Goal: Task Accomplishment & Management: Manage account settings

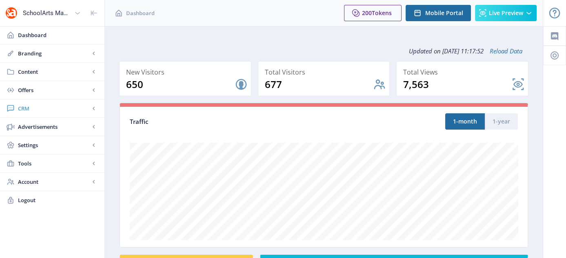
click at [31, 106] on span "CRM" at bounding box center [54, 109] width 72 height 8
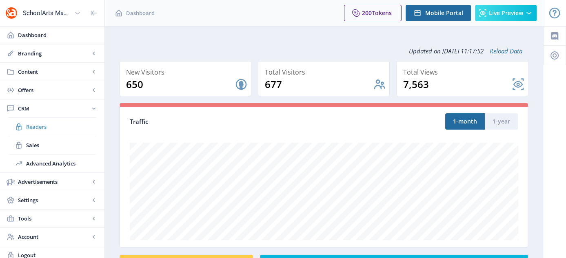
click at [40, 129] on span "Readers" at bounding box center [61, 127] width 70 height 8
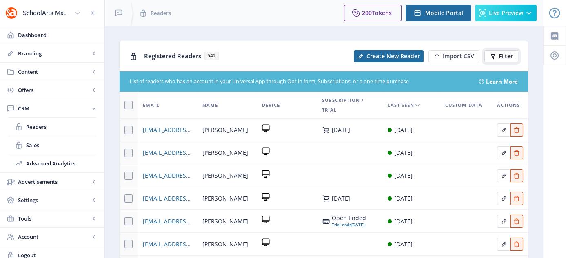
click at [497, 55] on button "Filter" at bounding box center [502, 56] width 34 height 12
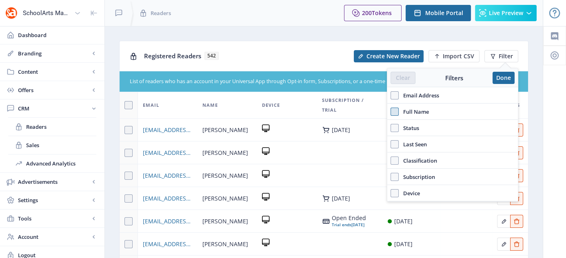
click at [396, 114] on span at bounding box center [395, 112] width 8 height 8
click at [391, 112] on input "Full Name" at bounding box center [391, 111] width 0 height 0
checkbox input "true"
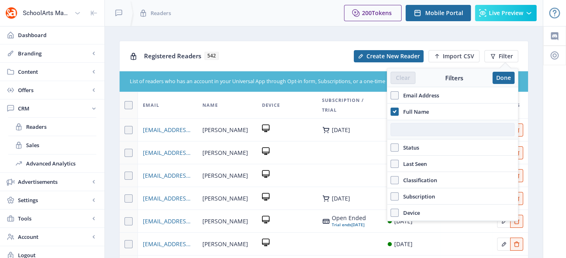
click at [408, 131] on input "text" at bounding box center [453, 129] width 124 height 13
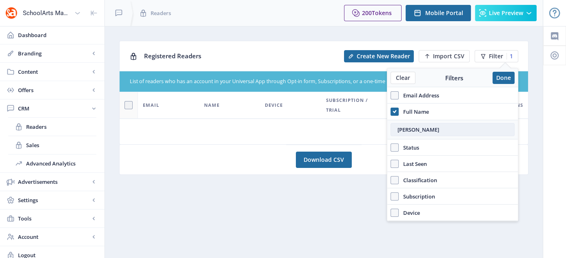
click at [419, 129] on input "elizabeth" at bounding box center [453, 129] width 124 height 13
click at [421, 129] on input "elizabeth" at bounding box center [453, 129] width 124 height 13
click at [404, 135] on input "elizabeth duarte" at bounding box center [453, 129] width 124 height 13
click at [421, 131] on input "elizabeth duarte" at bounding box center [453, 129] width 124 height 13
type input "elizabeth duarte"
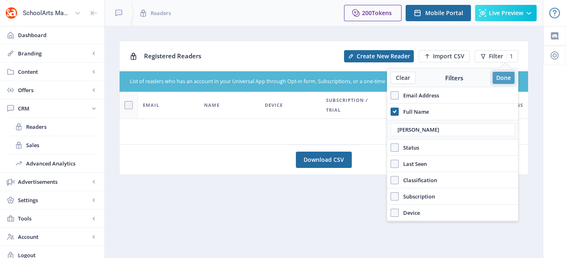
click at [501, 77] on button "Done" at bounding box center [504, 78] width 22 height 12
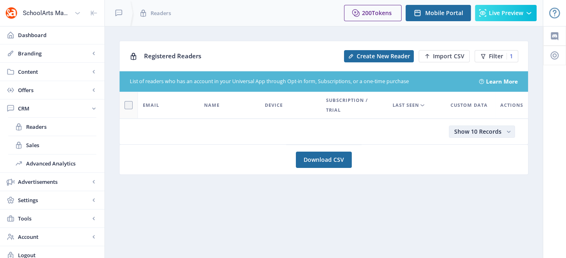
click at [468, 133] on span "Show 10 Records" at bounding box center [477, 132] width 47 height 8
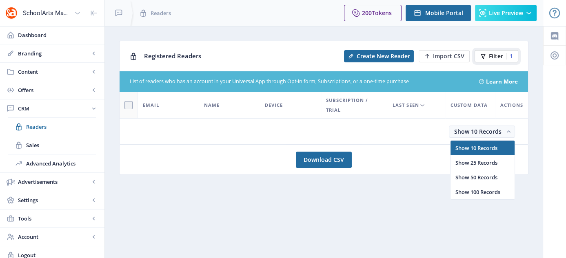
click at [496, 53] on span "Filter" at bounding box center [496, 56] width 14 height 7
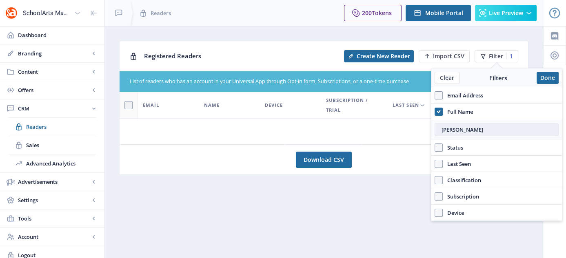
drag, startPoint x: 464, startPoint y: 129, endPoint x: 440, endPoint y: 135, distance: 24.8
click at [440, 135] on input "elizabeth duarte" at bounding box center [497, 129] width 124 height 13
click at [468, 129] on input "liz duarte" at bounding box center [497, 129] width 124 height 13
type input "liz duarte"
click at [559, 74] on div "Clear Filters Done" at bounding box center [497, 78] width 131 height 19
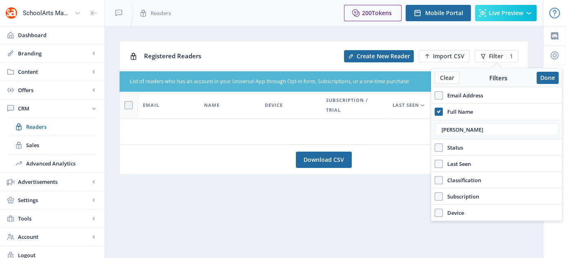
click at [547, 84] on div "Clear Filters Done" at bounding box center [497, 78] width 131 height 19
click at [548, 79] on button "Done" at bounding box center [548, 78] width 22 height 12
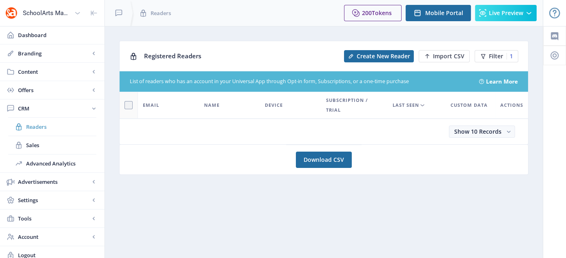
click at [29, 128] on span "Readers" at bounding box center [61, 127] width 70 height 8
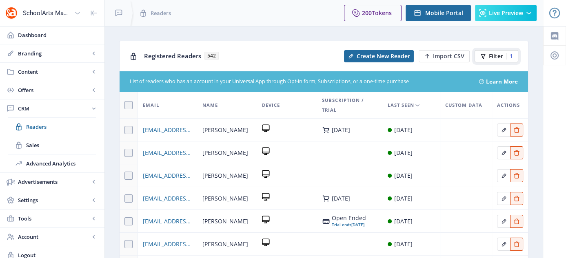
click at [501, 55] on span "Filter" at bounding box center [496, 56] width 14 height 7
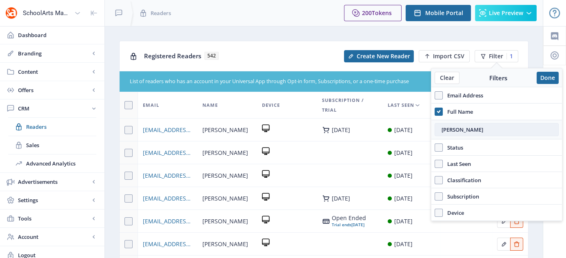
click at [479, 130] on input "liz duarte" at bounding box center [497, 129] width 124 height 13
click at [440, 127] on input "liz duarte" at bounding box center [497, 129] width 124 height 13
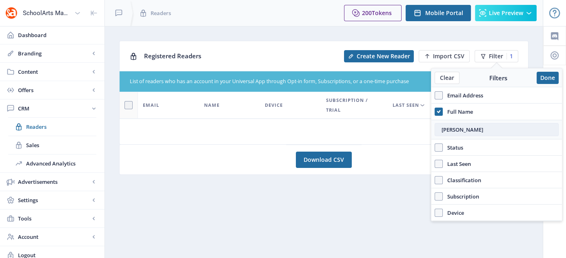
click at [506, 127] on input "elizabeth duarte" at bounding box center [497, 129] width 124 height 13
type input "elizabeth duarte"
click at [542, 82] on button "Done" at bounding box center [548, 78] width 22 height 12
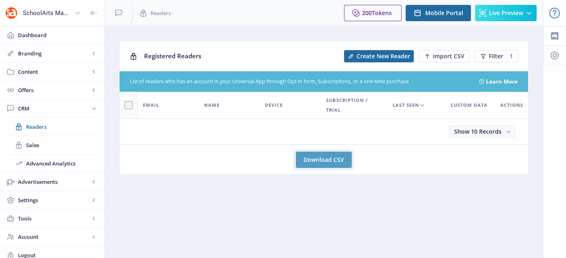
click at [323, 157] on link "Download CSV" at bounding box center [324, 160] width 56 height 16
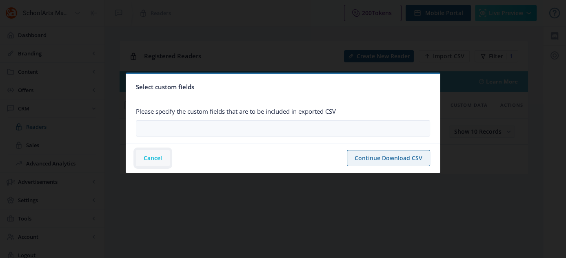
click at [158, 158] on button "Cancel" at bounding box center [153, 158] width 34 height 16
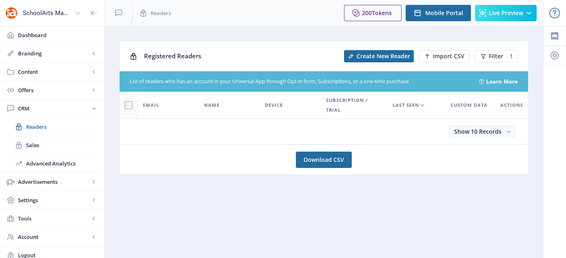
click at [326, 129] on div "Show 10 Records" at bounding box center [323, 132] width 389 height 12
click at [502, 54] on span "Filter" at bounding box center [496, 56] width 14 height 7
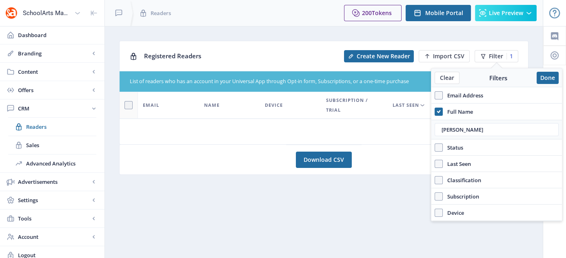
click at [433, 96] on div "Email Address" at bounding box center [497, 95] width 131 height 16
click at [439, 93] on span at bounding box center [439, 95] width 8 height 8
click at [435, 95] on input "Email Address" at bounding box center [435, 95] width 0 height 0
checkbox input "true"
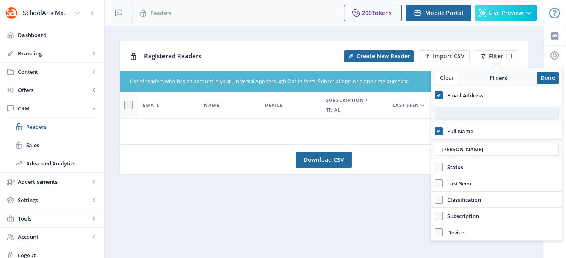
click at [470, 111] on input "text" at bounding box center [497, 113] width 124 height 13
click at [441, 133] on icon at bounding box center [439, 131] width 4 height 8
click at [435, 131] on input "Full Name" at bounding box center [435, 131] width 0 height 0
checkbox input "false"
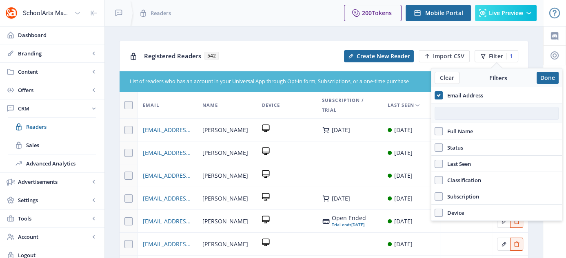
click at [442, 115] on input "text" at bounding box center [497, 113] width 124 height 13
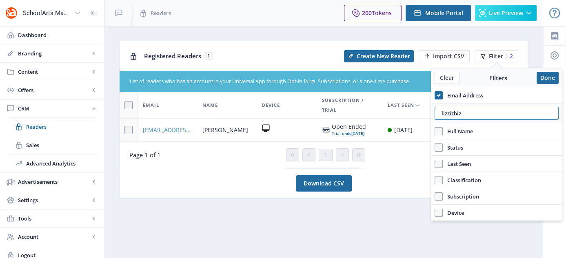
type input "lizzizbiz"
click at [154, 131] on span "[EMAIL_ADDRESS][DOMAIN_NAME]" at bounding box center [168, 130] width 50 height 10
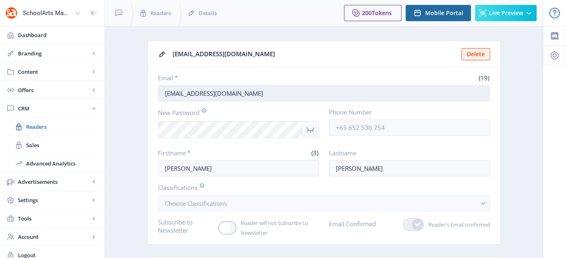
drag, startPoint x: 234, startPoint y: 95, endPoint x: 163, endPoint y: 96, distance: 71.9
click at [163, 96] on input "[EMAIL_ADDRESS][DOMAIN_NAME]" at bounding box center [324, 93] width 332 height 16
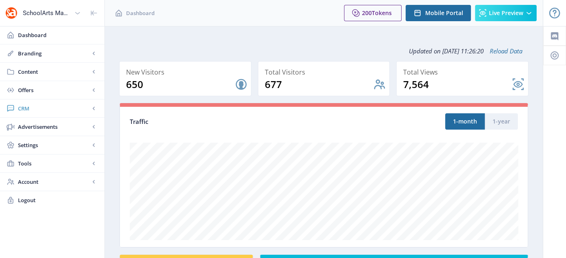
click at [25, 102] on link "CRM" at bounding box center [52, 109] width 105 height 18
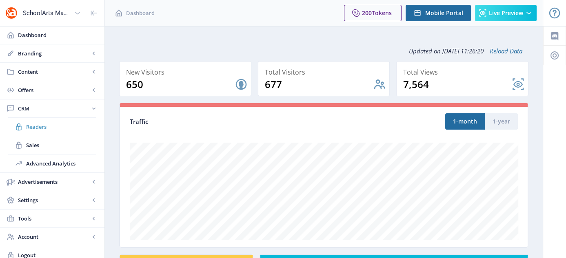
click at [45, 124] on span "Readers" at bounding box center [61, 127] width 70 height 8
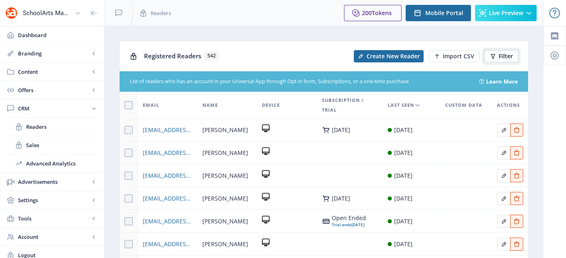
click at [500, 60] on span "Filter" at bounding box center [506, 56] width 14 height 7
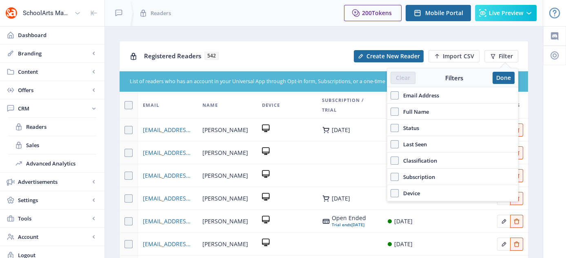
click at [403, 94] on span "Email Address" at bounding box center [419, 96] width 40 height 10
click at [391, 95] on input "Email Address" at bounding box center [391, 95] width 0 height 0
checkbox input "true"
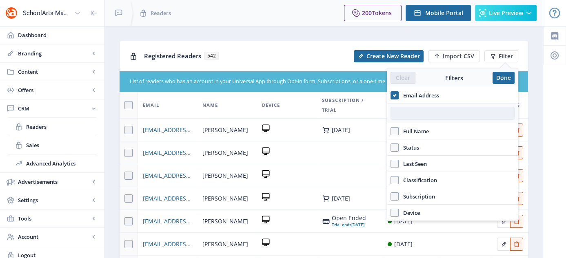
click at [412, 116] on input "text" at bounding box center [453, 113] width 124 height 13
paste input "BRIGGS.BONNIE@CCSD59.ORG"
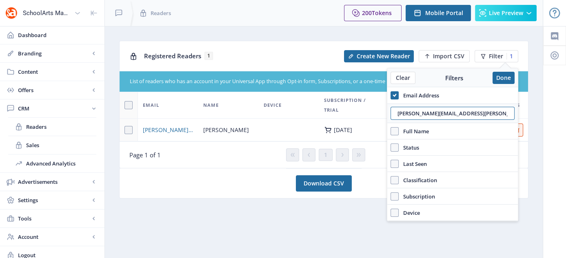
drag, startPoint x: 482, startPoint y: 114, endPoint x: 348, endPoint y: 113, distance: 133.9
click at [348, 113] on nb-layout "SchoolArts Magazine Dashboard Branding App Appearance Brand Brief Pages SEO Web…" at bounding box center [283, 132] width 566 height 265
type input "[EMAIL_ADDRESS][DOMAIN_NAME]"
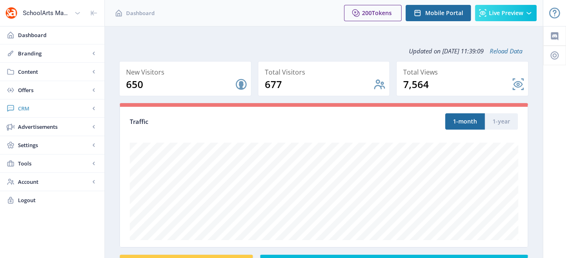
click at [25, 108] on span "CRM" at bounding box center [54, 109] width 72 height 8
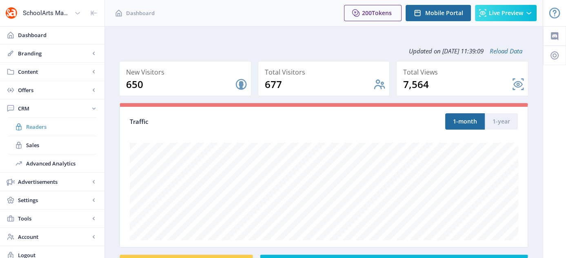
click at [32, 126] on span "Readers" at bounding box center [61, 127] width 70 height 8
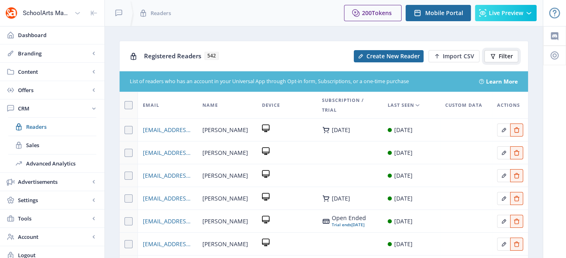
click at [508, 55] on span "Filter" at bounding box center [506, 56] width 14 height 7
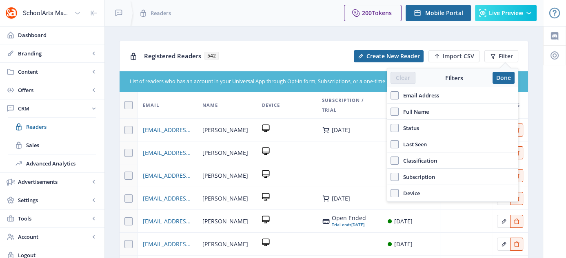
click at [421, 95] on span "Email Address" at bounding box center [419, 96] width 40 height 10
click at [391, 95] on input "Email Address" at bounding box center [391, 95] width 0 height 0
checkbox input "true"
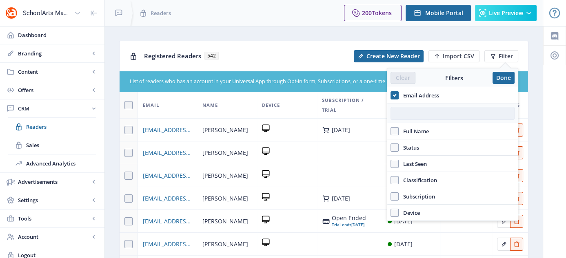
click at [417, 114] on input "text" at bounding box center [453, 113] width 124 height 13
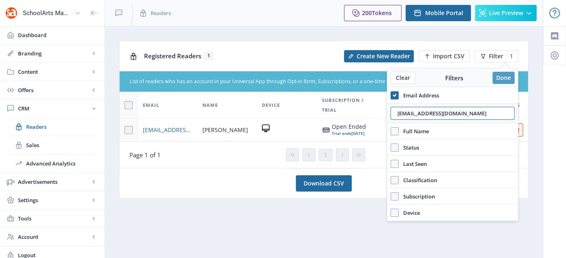
type input "[EMAIL_ADDRESS][DOMAIN_NAME]"
click at [505, 77] on button "Done" at bounding box center [504, 78] width 22 height 12
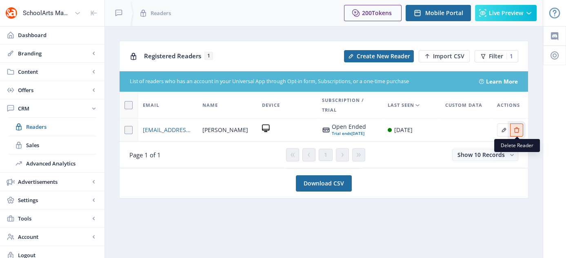
click at [514, 127] on icon "Edit page" at bounding box center [517, 130] width 7 height 7
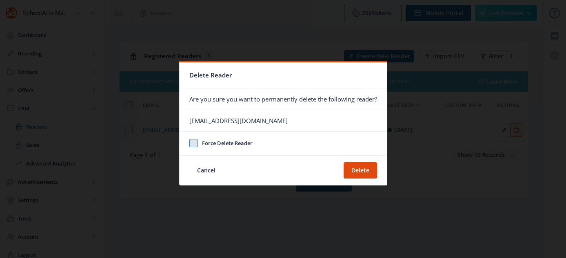
click at [191, 143] on span at bounding box center [193, 143] width 8 height 8
click at [190, 143] on input "Force Delete Reader" at bounding box center [189, 143] width 0 height 0
checkbox input "true"
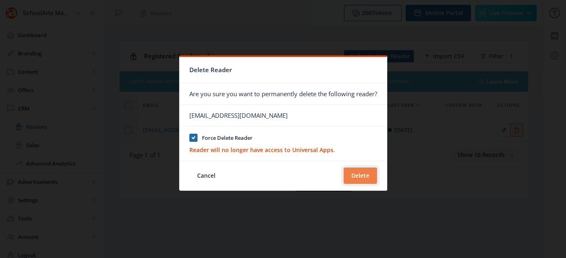
click at [366, 179] on button "Delete" at bounding box center [360, 176] width 33 height 16
